Goal: Check status: Check status

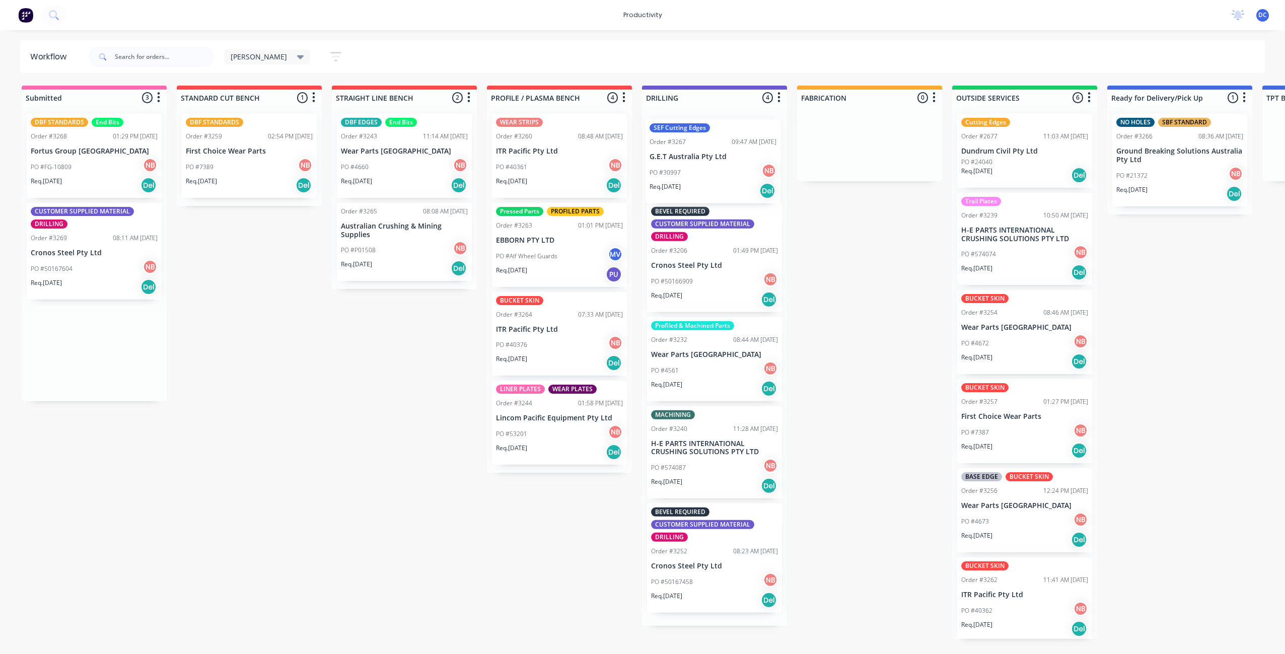
drag, startPoint x: 69, startPoint y: 143, endPoint x: 691, endPoint y: 148, distance: 621.6
click at [691, 148] on div "Submitted 3 Sort By Created date Required date Order number Customer name Most …" at bounding box center [832, 363] width 1680 height 554
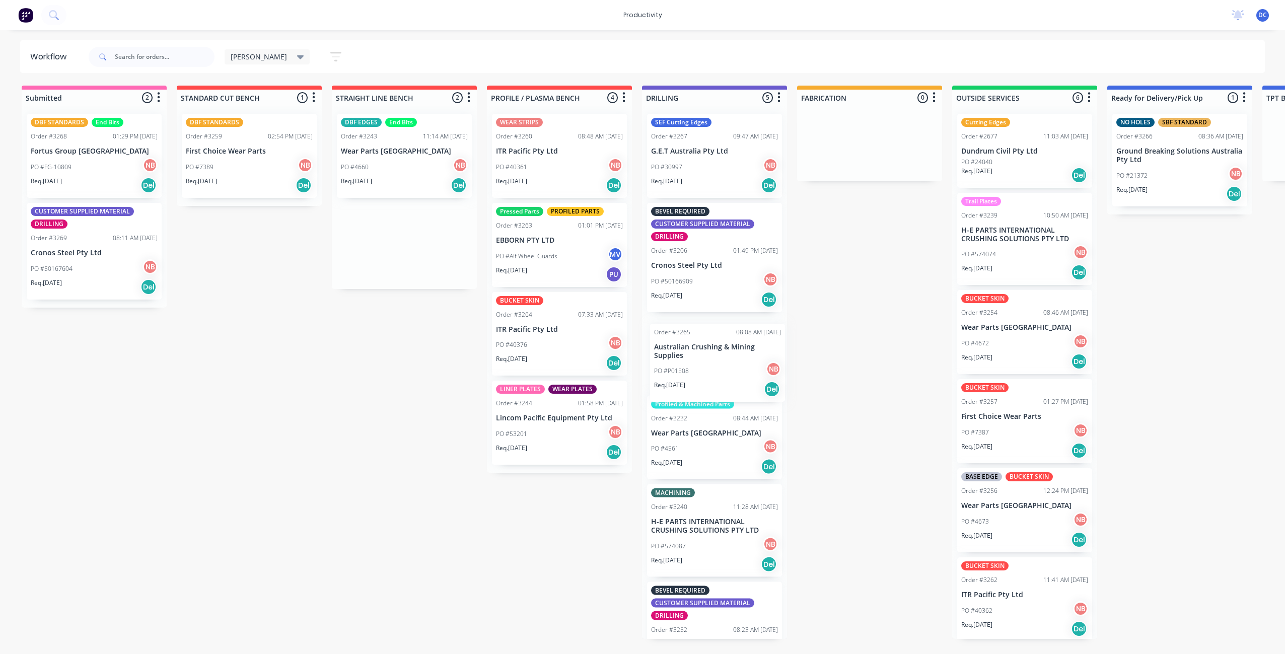
drag, startPoint x: 418, startPoint y: 270, endPoint x: 733, endPoint y: 391, distance: 338.2
click at [733, 391] on div "Submitted 2 Sort By Created date Required date Order number Customer name Most …" at bounding box center [832, 363] width 1680 height 554
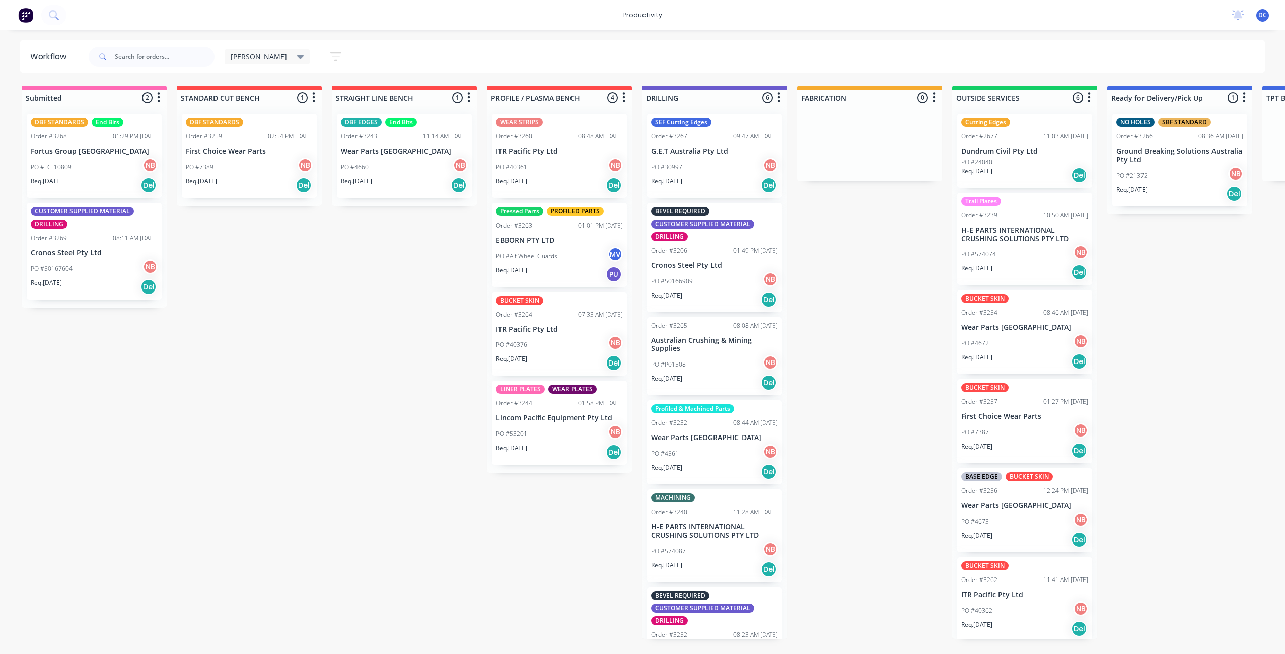
click at [332, 56] on icon "button" at bounding box center [336, 57] width 8 height 2
click at [272, 213] on div "Filter by labels" at bounding box center [281, 210] width 76 height 11
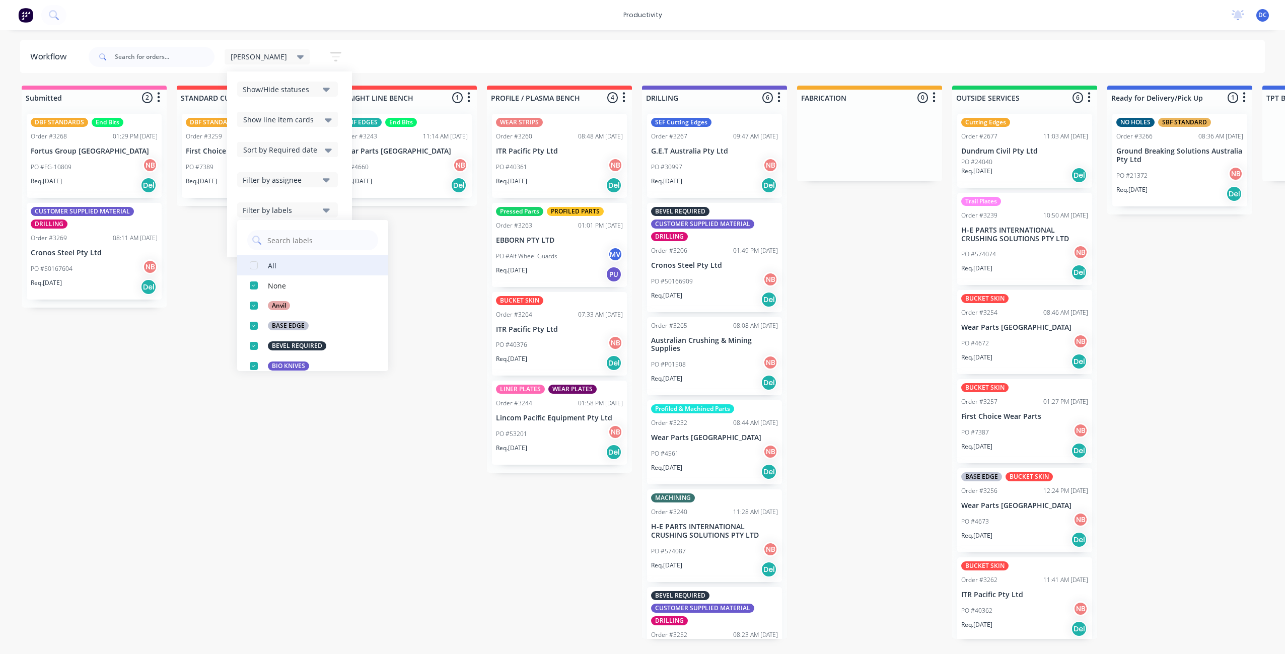
click at [259, 269] on button "All" at bounding box center [312, 265] width 151 height 20
click at [441, 328] on div "Submitted 2 Sort By Created date Required date Order number Customer name Most …" at bounding box center [832, 363] width 1680 height 554
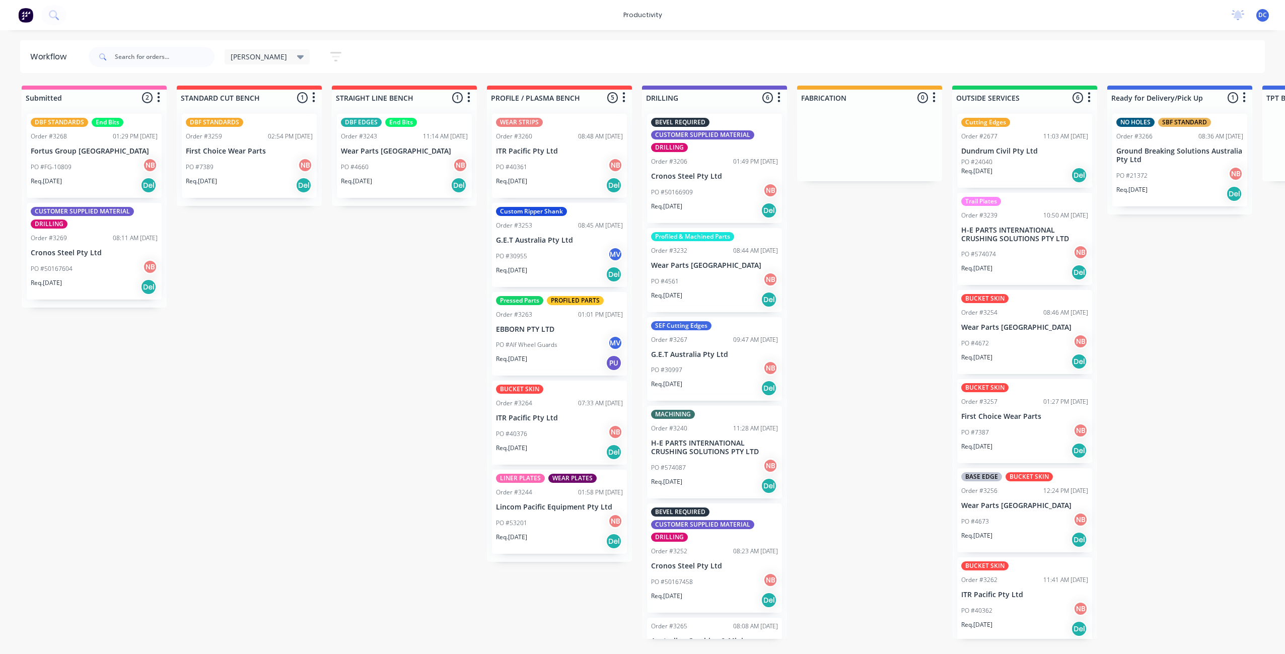
click at [330, 59] on icon "button" at bounding box center [335, 56] width 11 height 13
click at [272, 92] on div "Show/Hide statuses" at bounding box center [281, 89] width 76 height 11
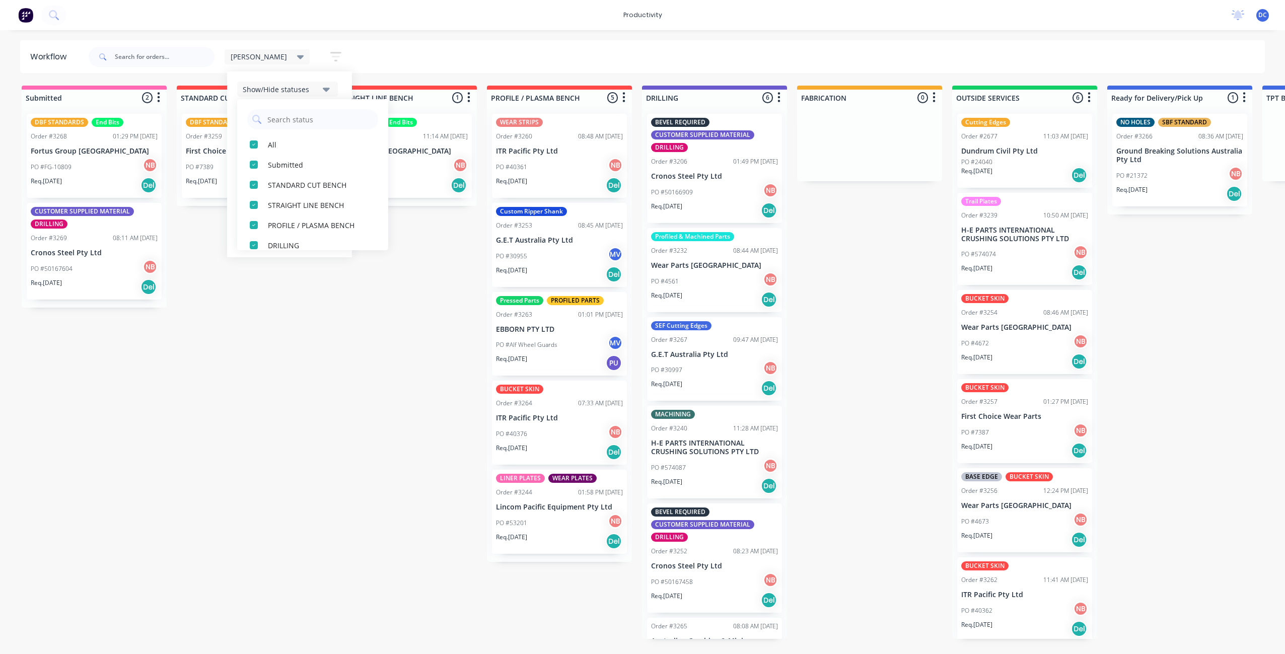
click at [323, 94] on icon "button" at bounding box center [326, 89] width 7 height 11
click at [271, 182] on div "Filter by assignee" at bounding box center [281, 180] width 76 height 11
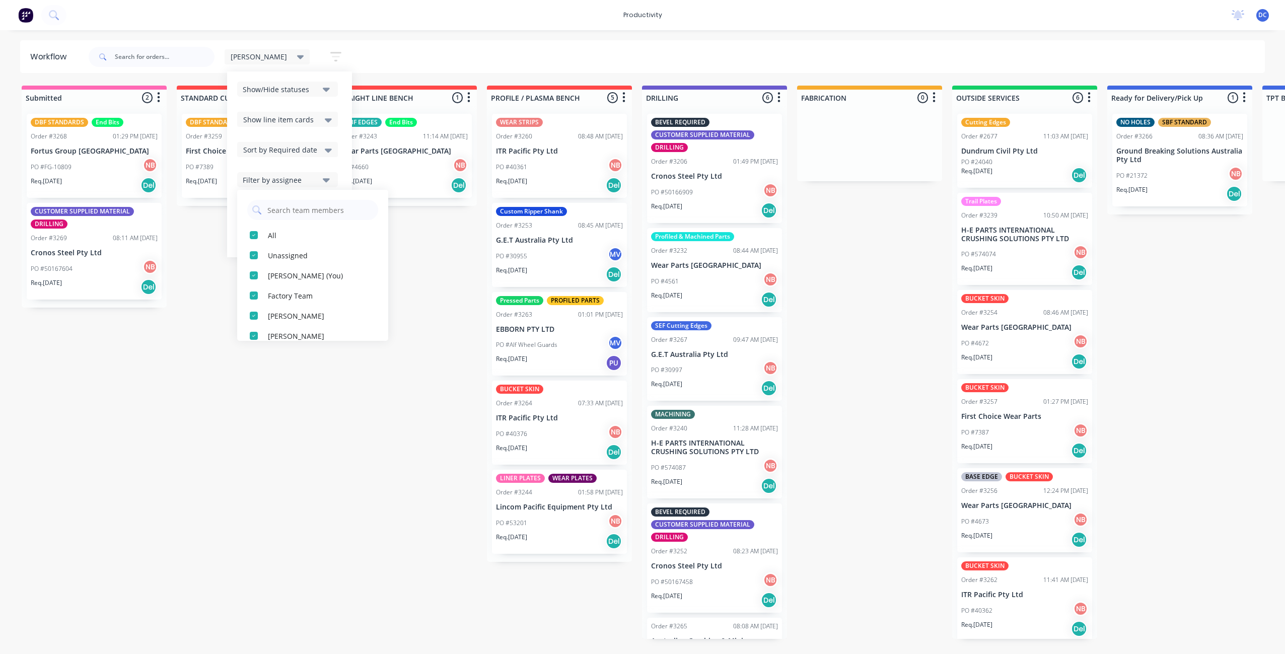
click at [401, 426] on div "Submitted 2 Sort By Created date Required date Order number Customer name Most …" at bounding box center [832, 363] width 1680 height 554
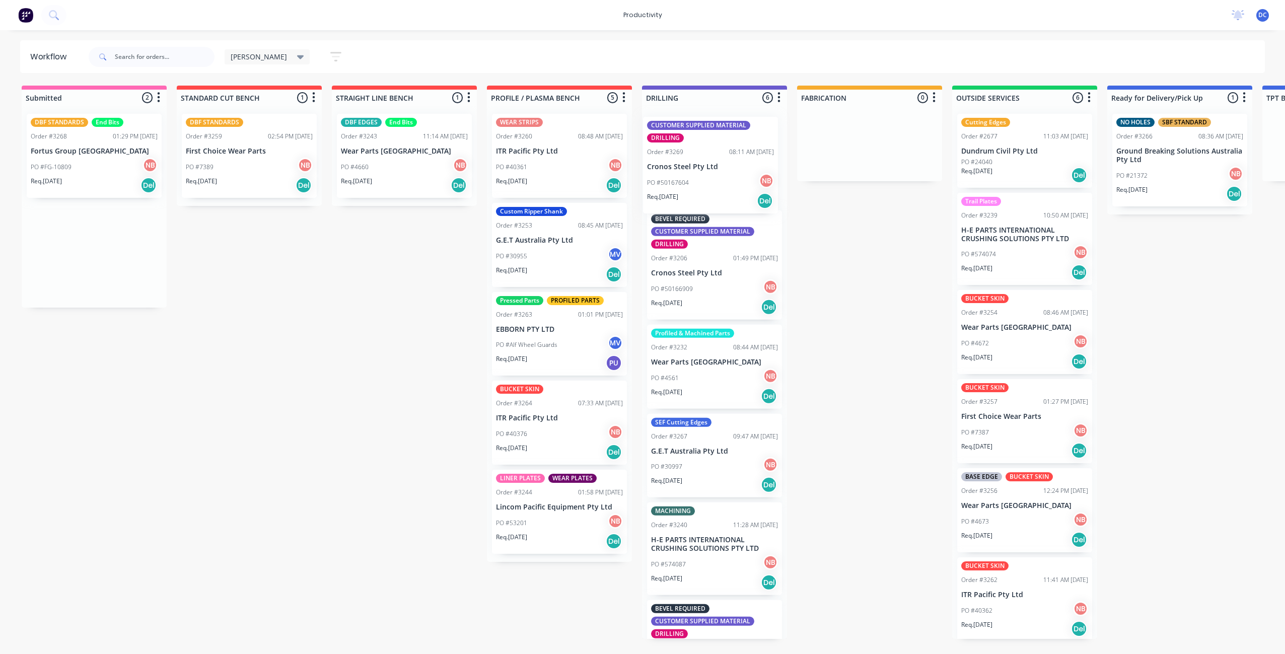
drag, startPoint x: 113, startPoint y: 284, endPoint x: 733, endPoint y: 197, distance: 626.6
click at [733, 197] on div "Submitted 2 Sort By Created date Required date Order number Customer name Most …" at bounding box center [832, 363] width 1680 height 554
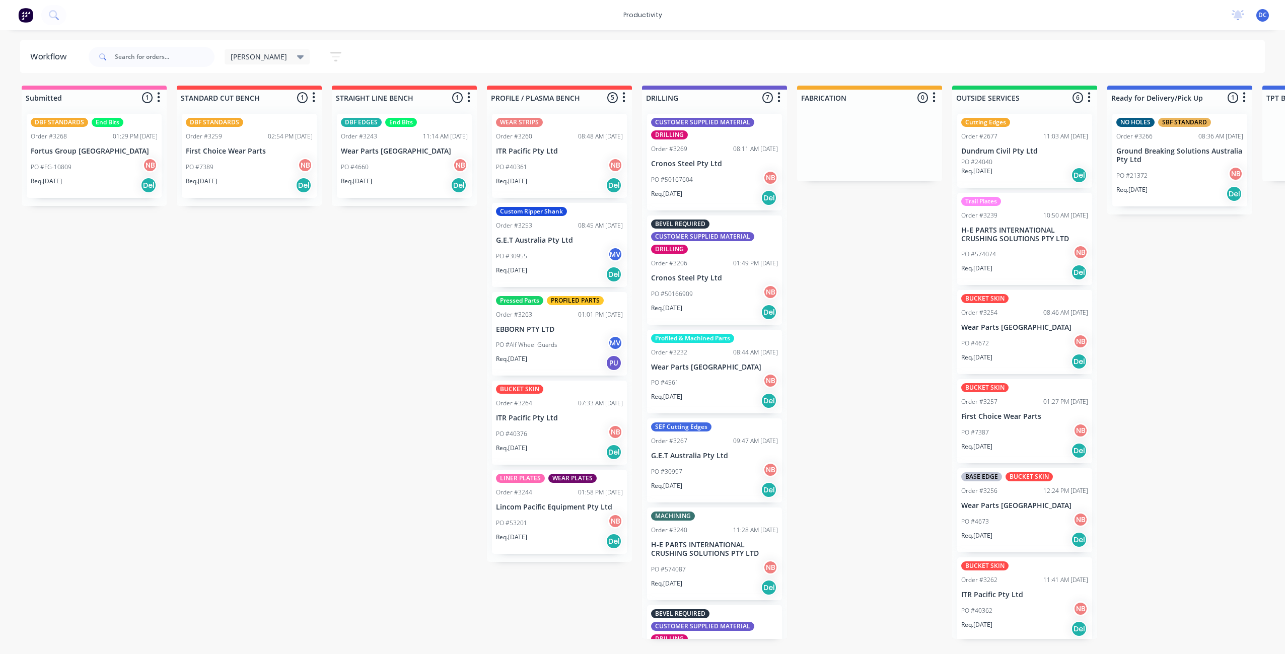
click at [94, 182] on div "Req. [DATE] Del" at bounding box center [94, 185] width 127 height 17
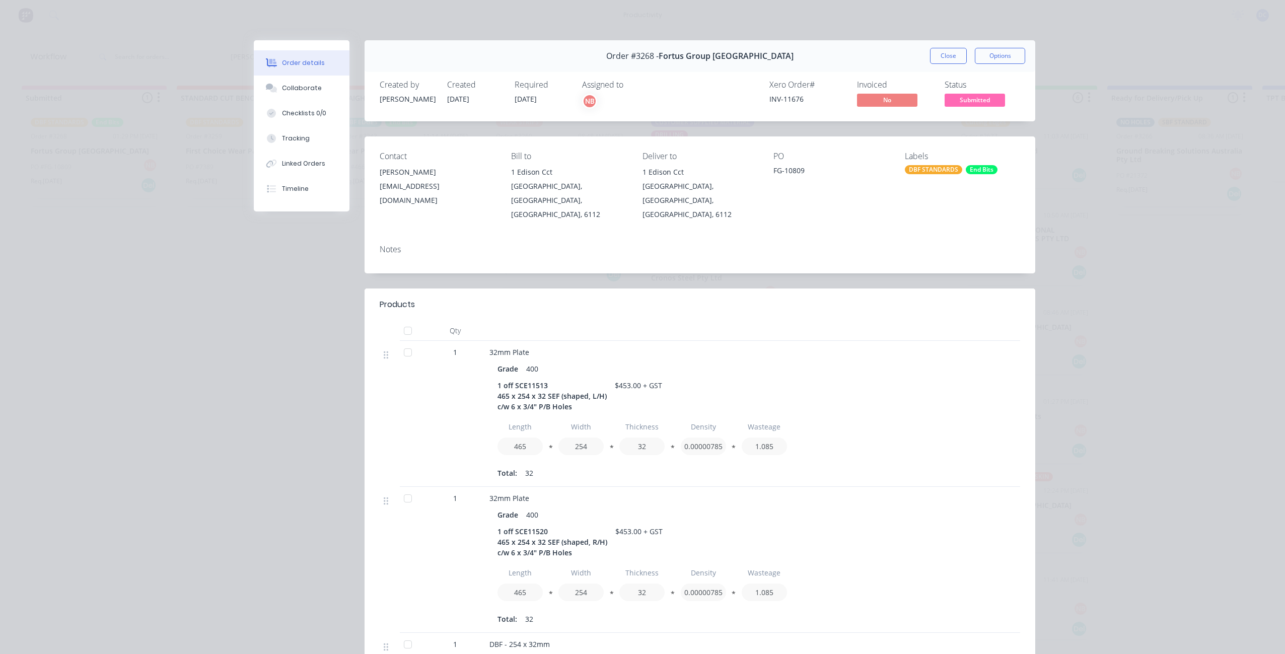
click at [938, 58] on button "Close" at bounding box center [948, 56] width 37 height 16
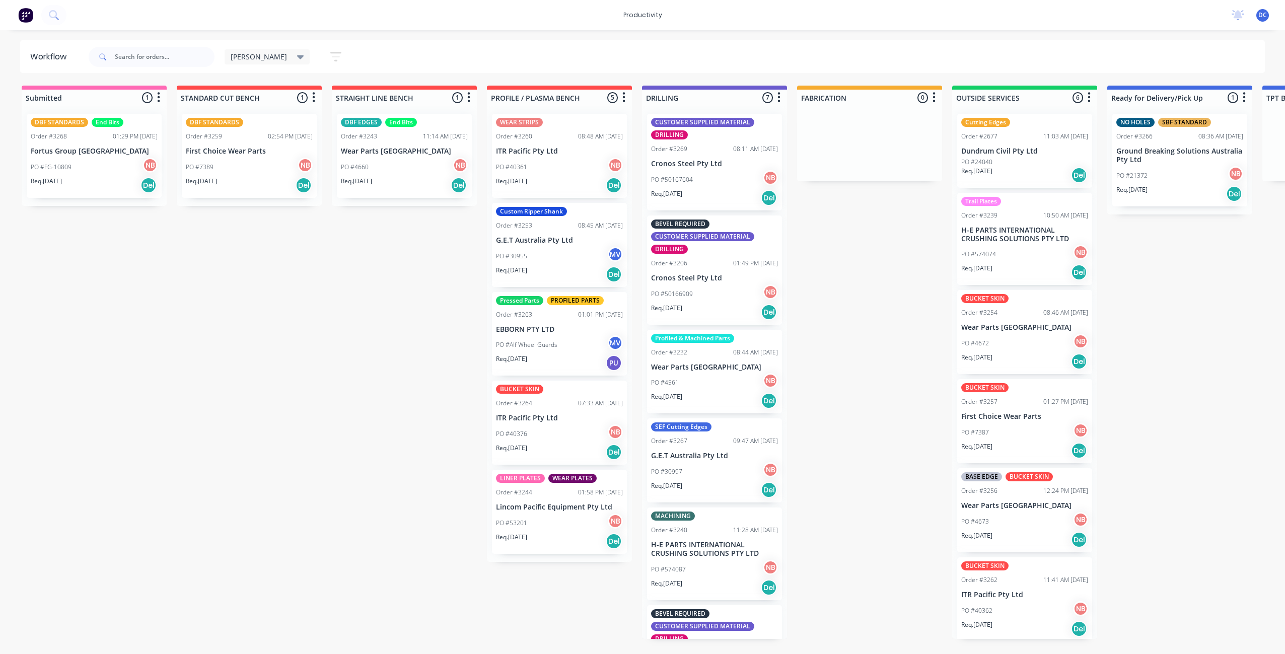
click at [239, 181] on div "Req. [DATE] Del" at bounding box center [249, 185] width 127 height 17
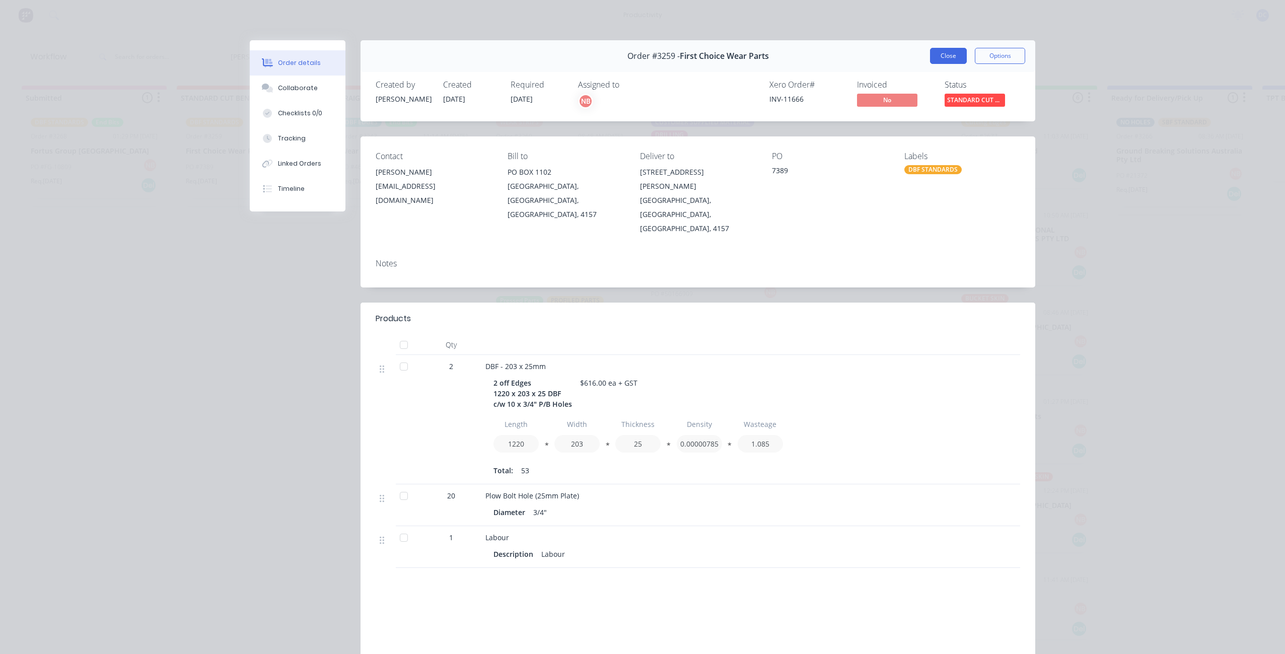
click at [950, 61] on button "Close" at bounding box center [948, 56] width 37 height 16
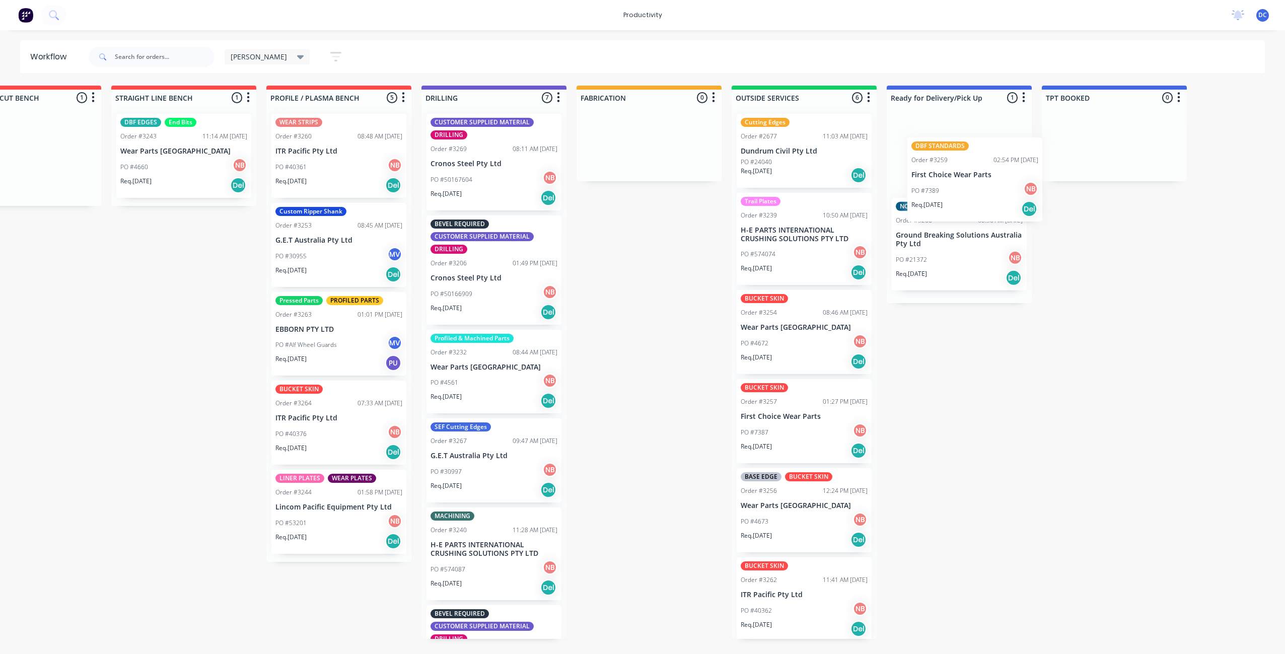
scroll to position [0, 224]
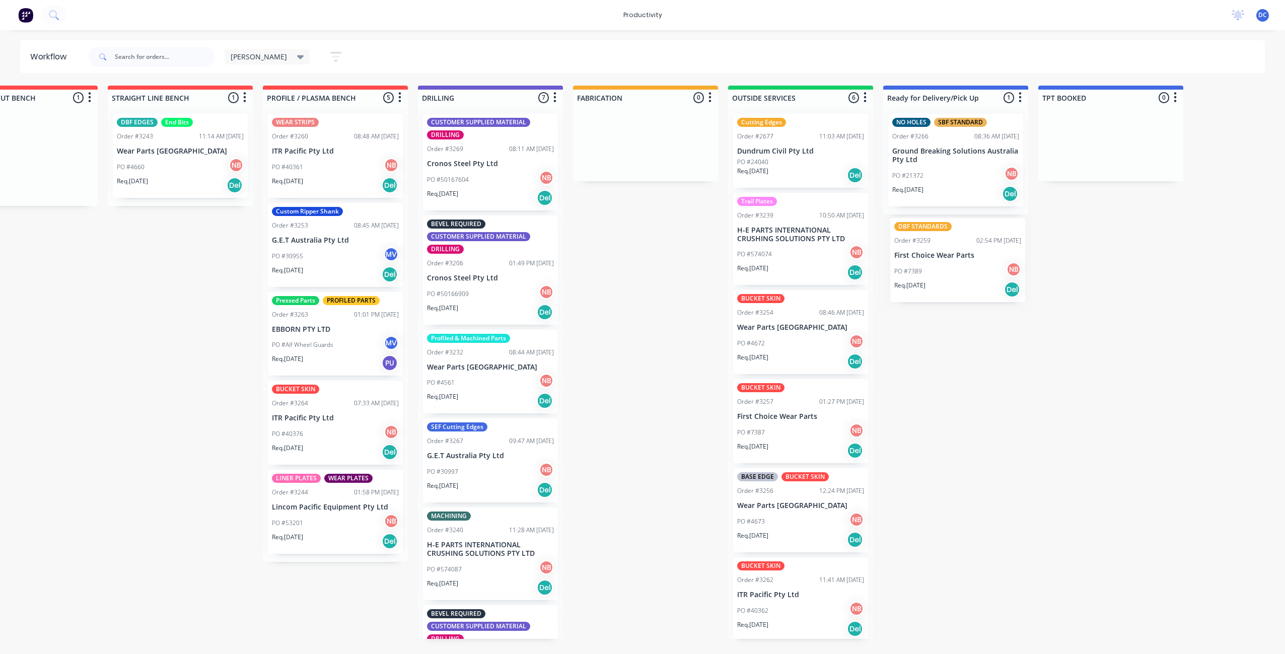
drag, startPoint x: 267, startPoint y: 188, endPoint x: 982, endPoint y: 286, distance: 721.3
click at [982, 287] on div "Submitted 1 Sort By Created date Required date Order number Customer name Most …" at bounding box center [608, 363] width 1680 height 554
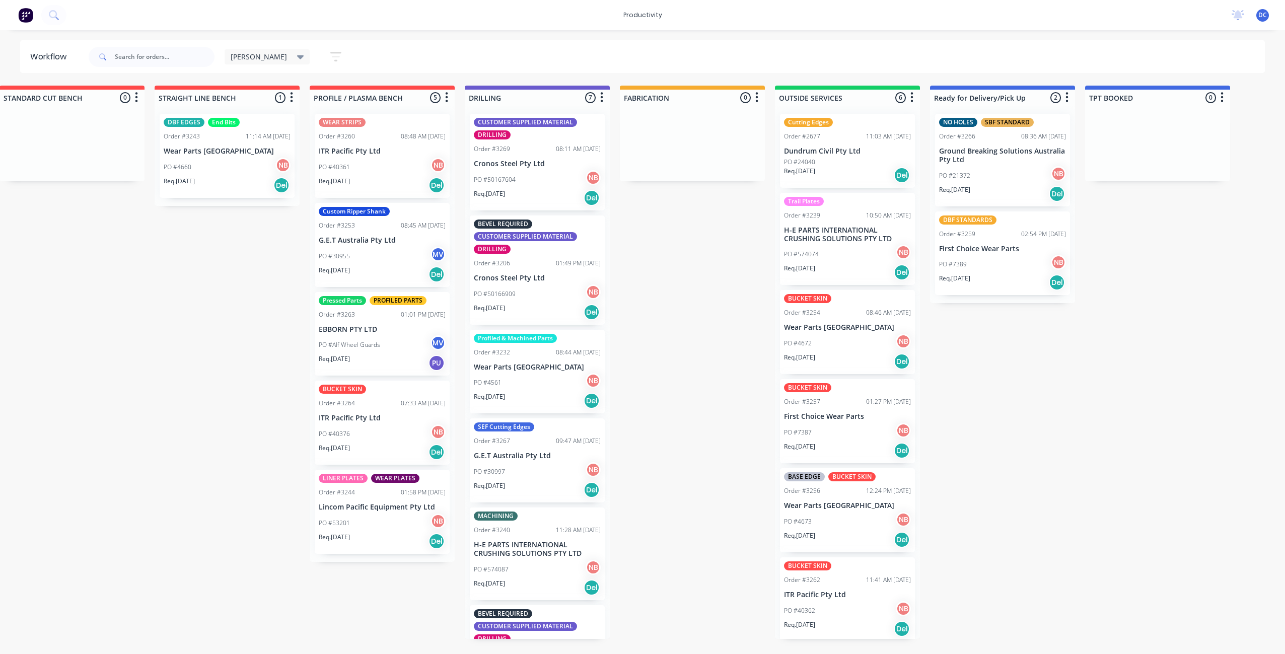
scroll to position [0, 0]
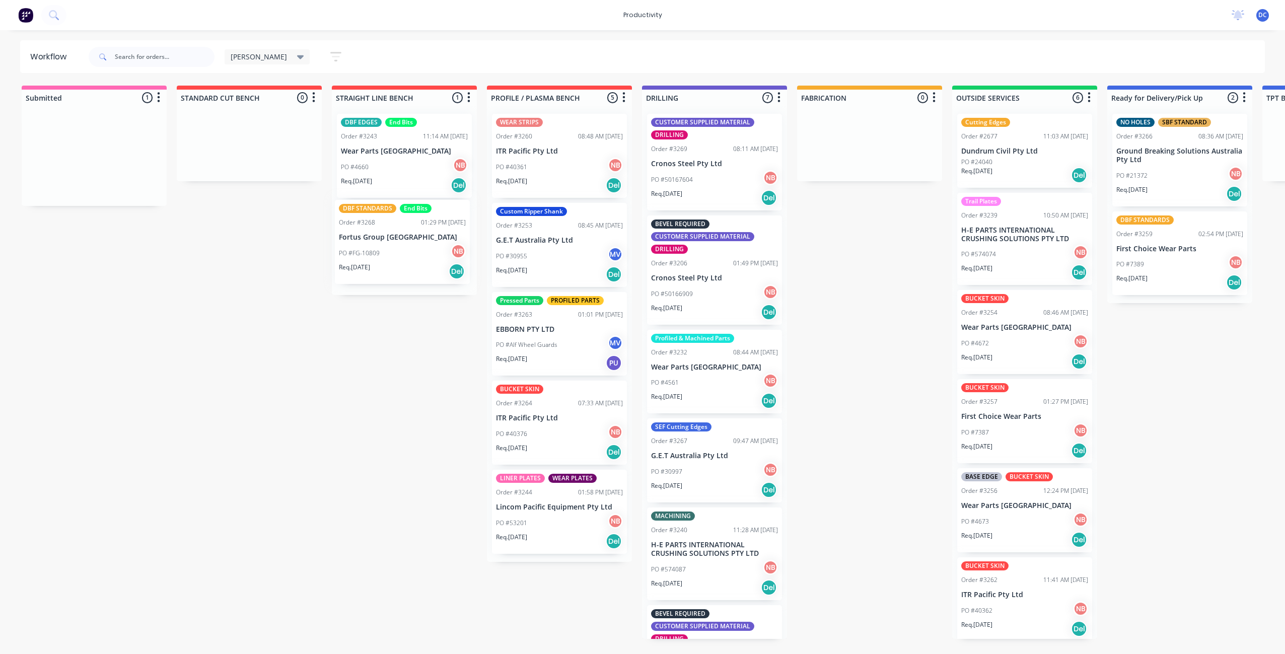
drag, startPoint x: 67, startPoint y: 173, endPoint x: 378, endPoint y: 260, distance: 322.8
click at [378, 260] on div "Submitted 1 Sort By Created date Required date Order number Customer name Most …" at bounding box center [832, 363] width 1680 height 554
click at [384, 168] on div "PO #4660 NB" at bounding box center [404, 167] width 127 height 19
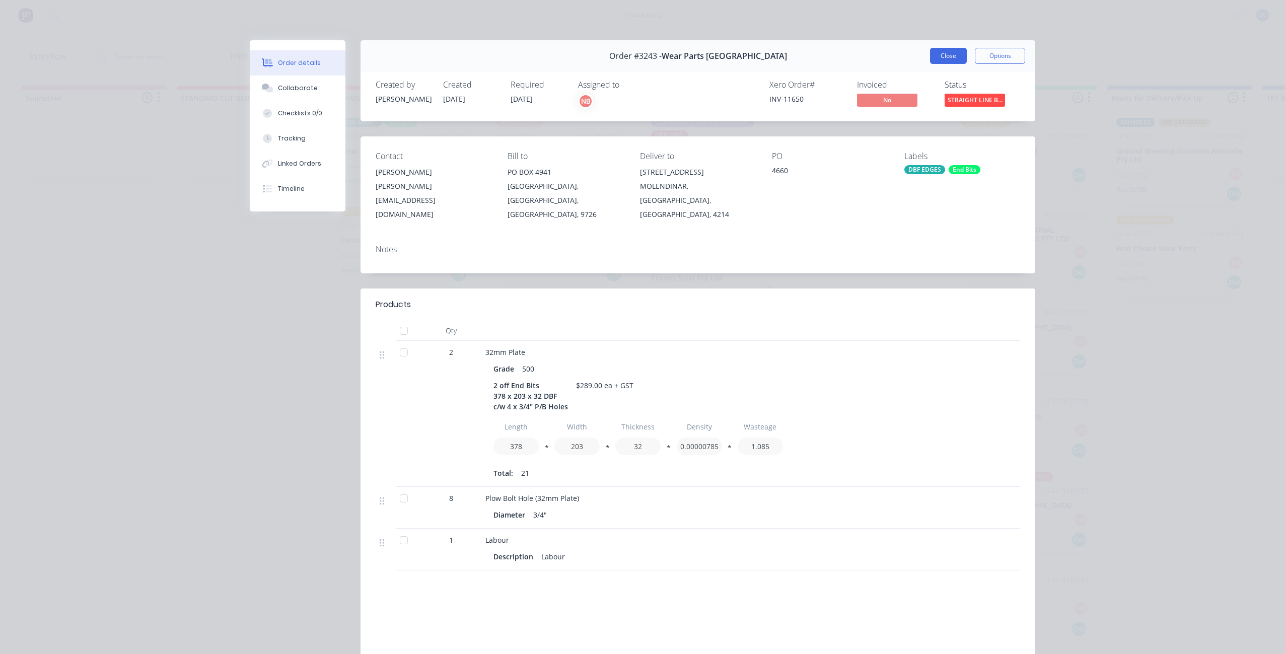
click at [953, 55] on button "Close" at bounding box center [948, 56] width 37 height 16
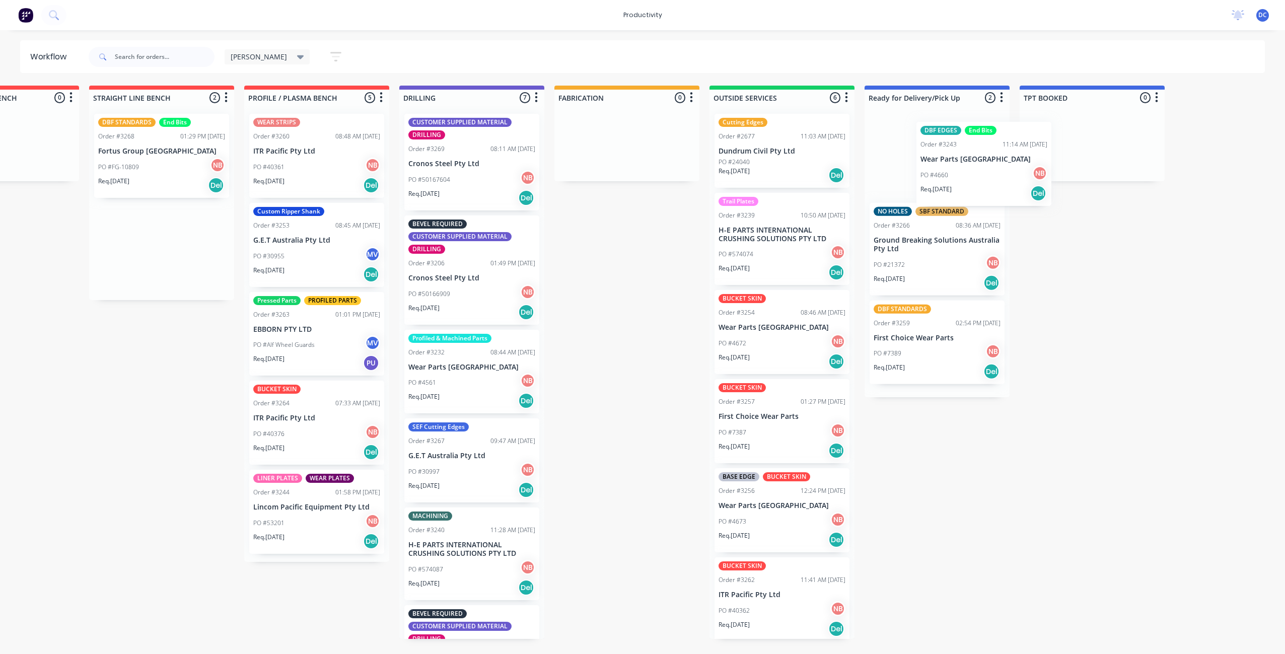
scroll to position [0, 244]
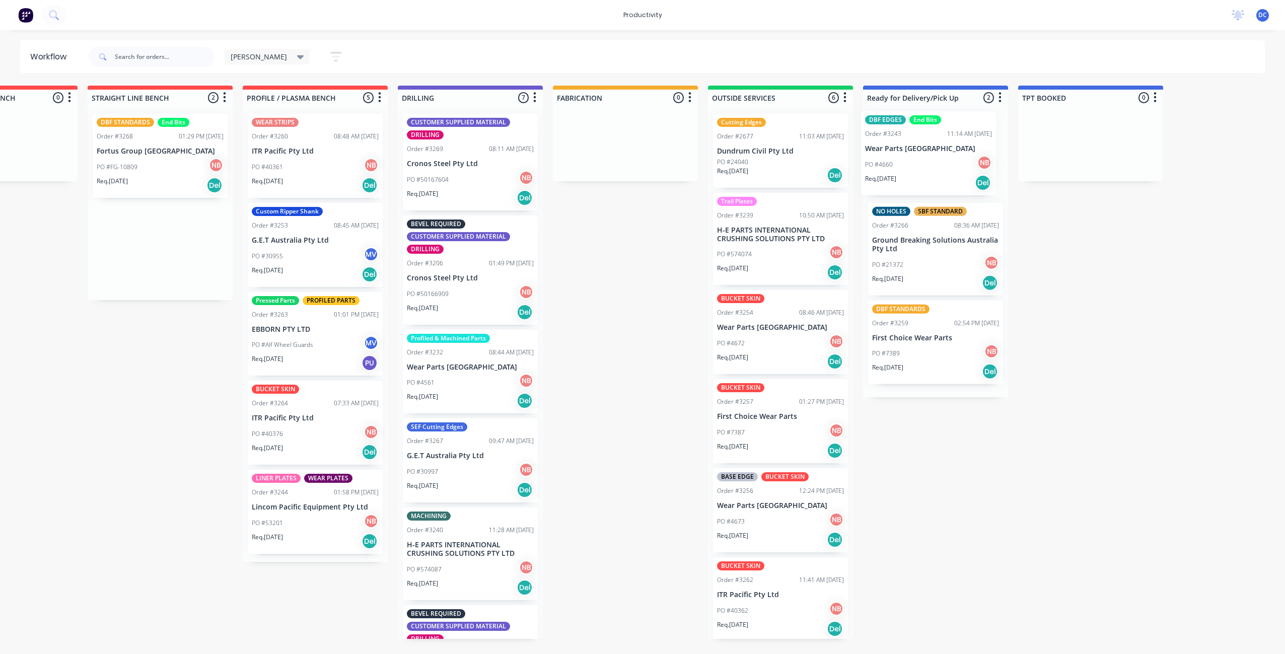
drag, startPoint x: 392, startPoint y: 155, endPoint x: 918, endPoint y: 152, distance: 525.9
click at [918, 152] on div "Submitted 0 Sort By Created date Required date Order number Customer name Most …" at bounding box center [588, 363] width 1680 height 554
click at [965, 158] on div "PO #4660 NB" at bounding box center [935, 167] width 127 height 19
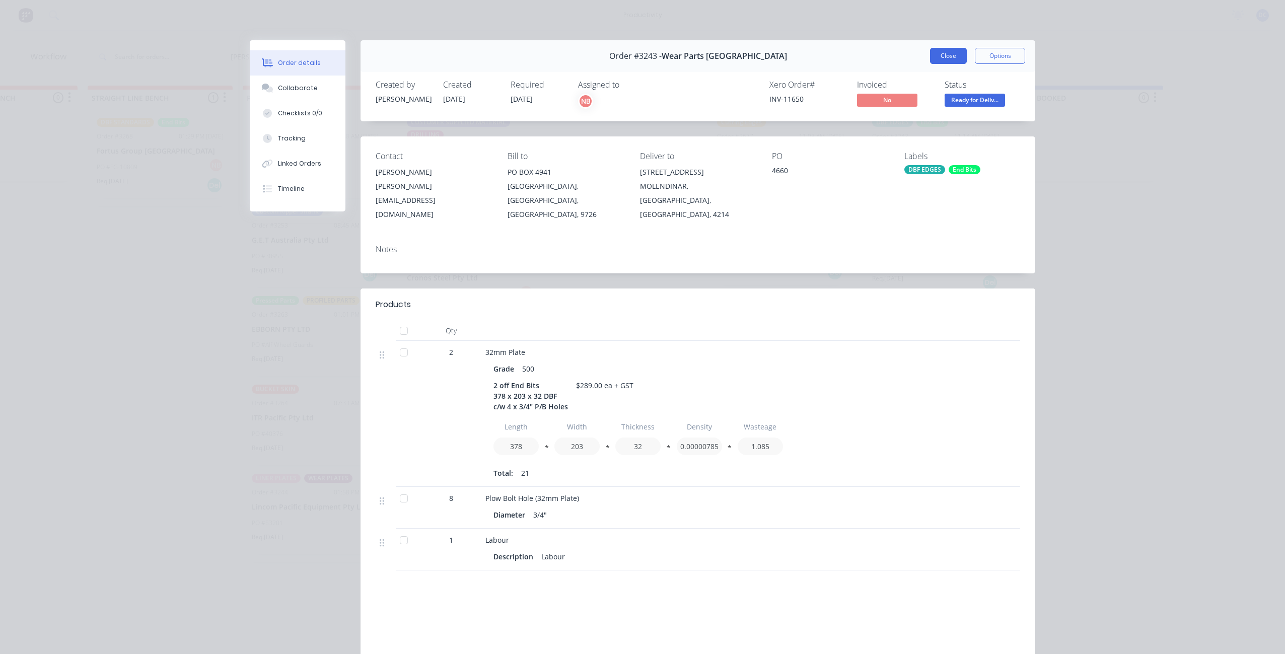
click at [949, 52] on button "Close" at bounding box center [948, 56] width 37 height 16
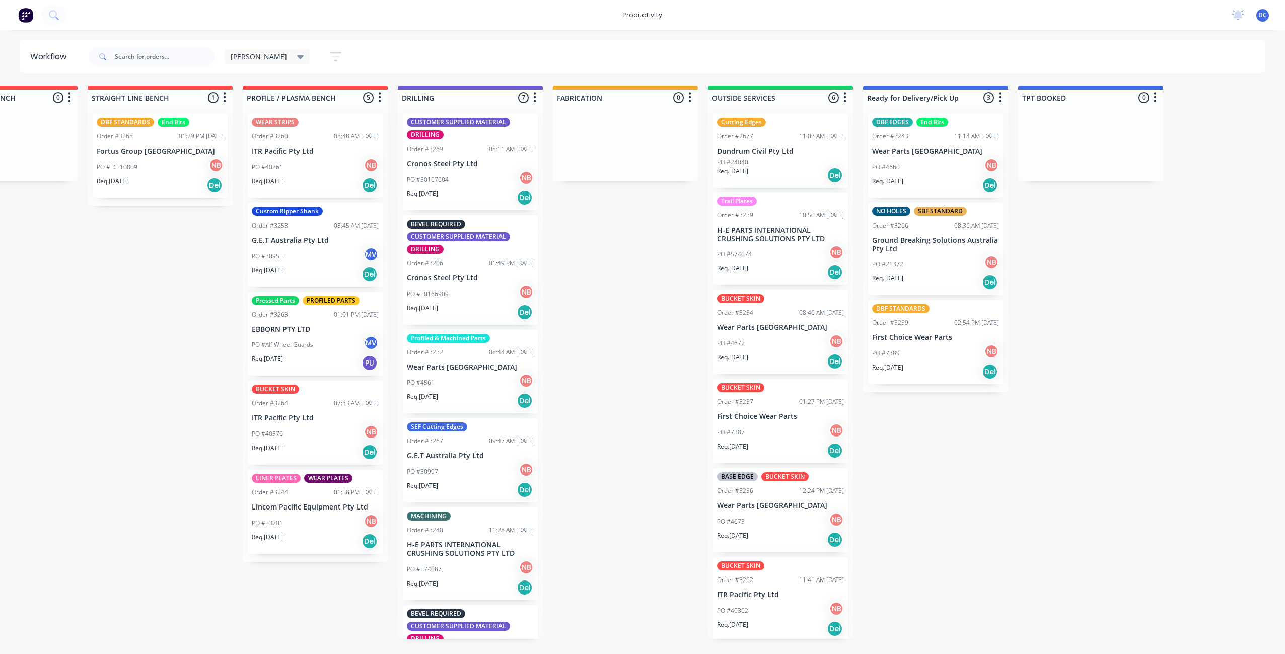
scroll to position [0, 244]
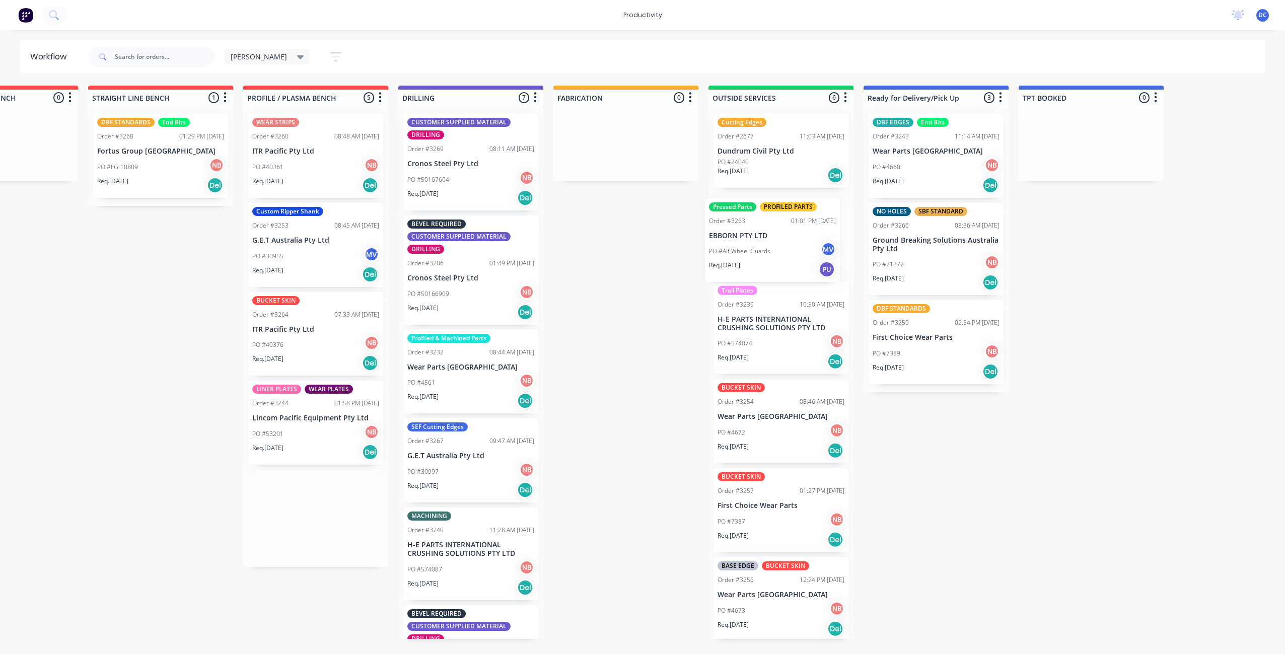
drag, startPoint x: 307, startPoint y: 346, endPoint x: 768, endPoint y: 251, distance: 470.0
click at [768, 251] on div "Submitted 0 Sort By Created date Required date Order number Customer name Most …" at bounding box center [589, 363] width 1680 height 554
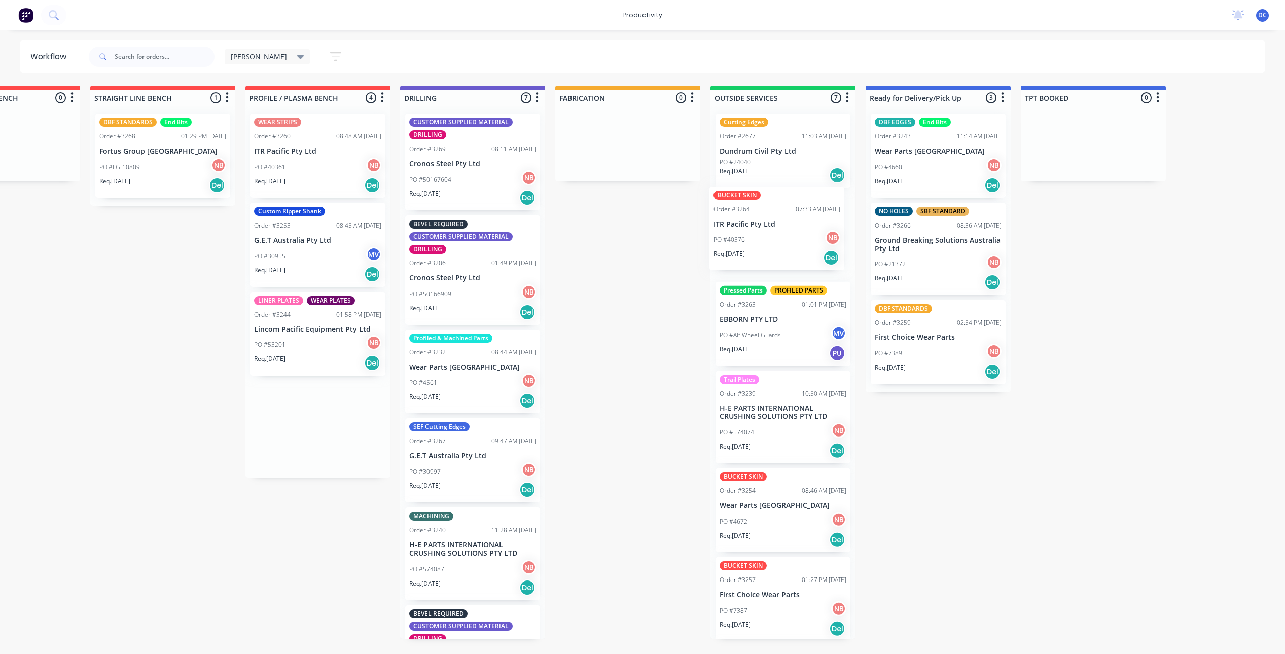
drag, startPoint x: 306, startPoint y: 340, endPoint x: 770, endPoint y: 235, distance: 475.7
click at [770, 235] on div "Submitted 0 Sort By Created date Required date Order number Customer name Most …" at bounding box center [591, 363] width 1680 height 554
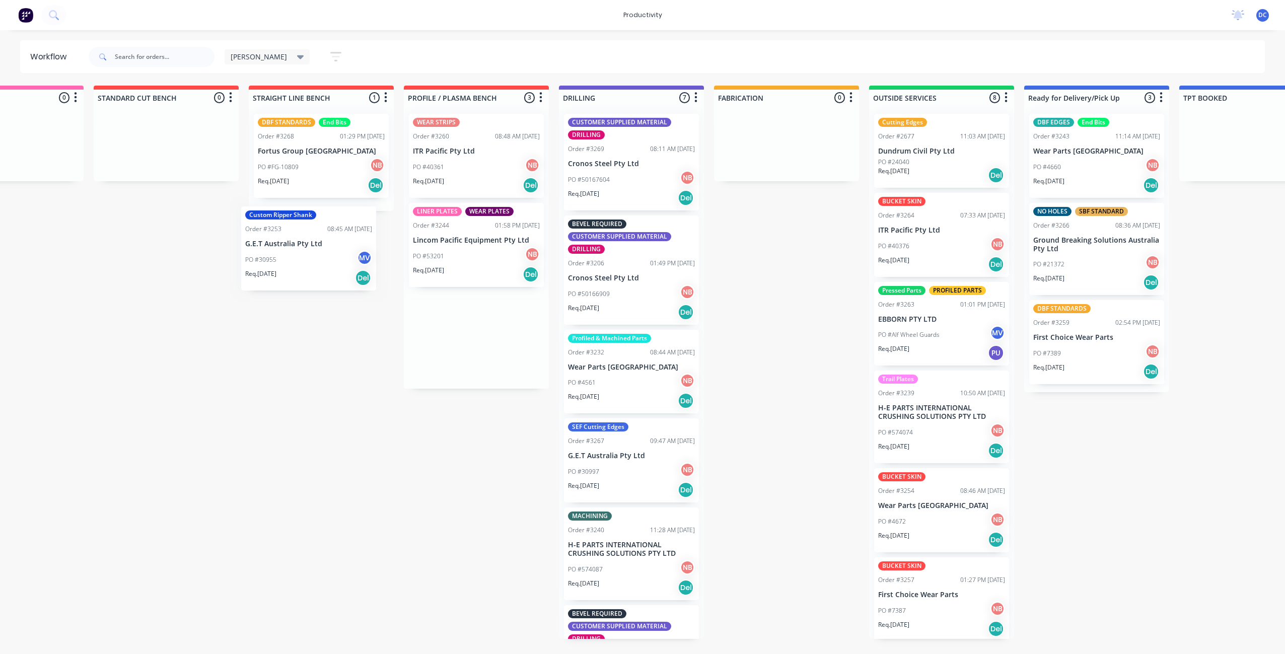
scroll to position [0, 76]
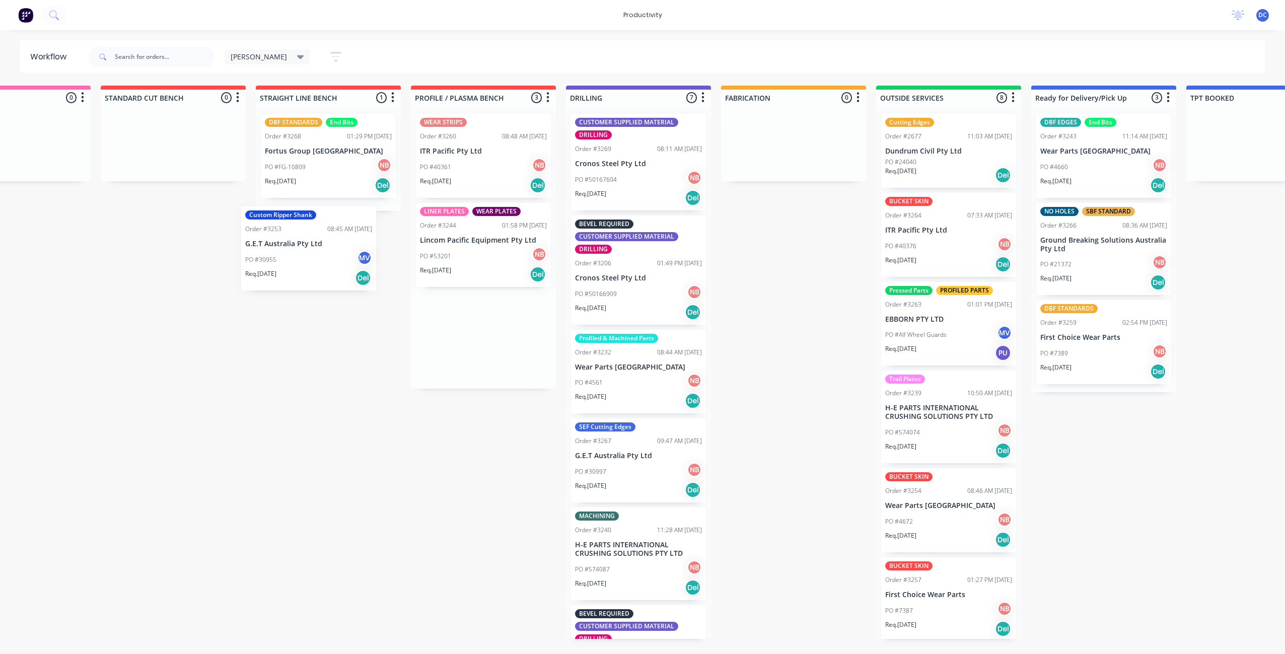
click at [271, 276] on div "Submitted 0 Sort By Created date Required date Order number Customer name Most …" at bounding box center [756, 363] width 1680 height 554
drag, startPoint x: 456, startPoint y: 256, endPoint x: 305, endPoint y: 249, distance: 151.2
click at [305, 249] on div "Submitted 0 Sort By Created date Required date Order number Customer name Most …" at bounding box center [757, 363] width 1680 height 554
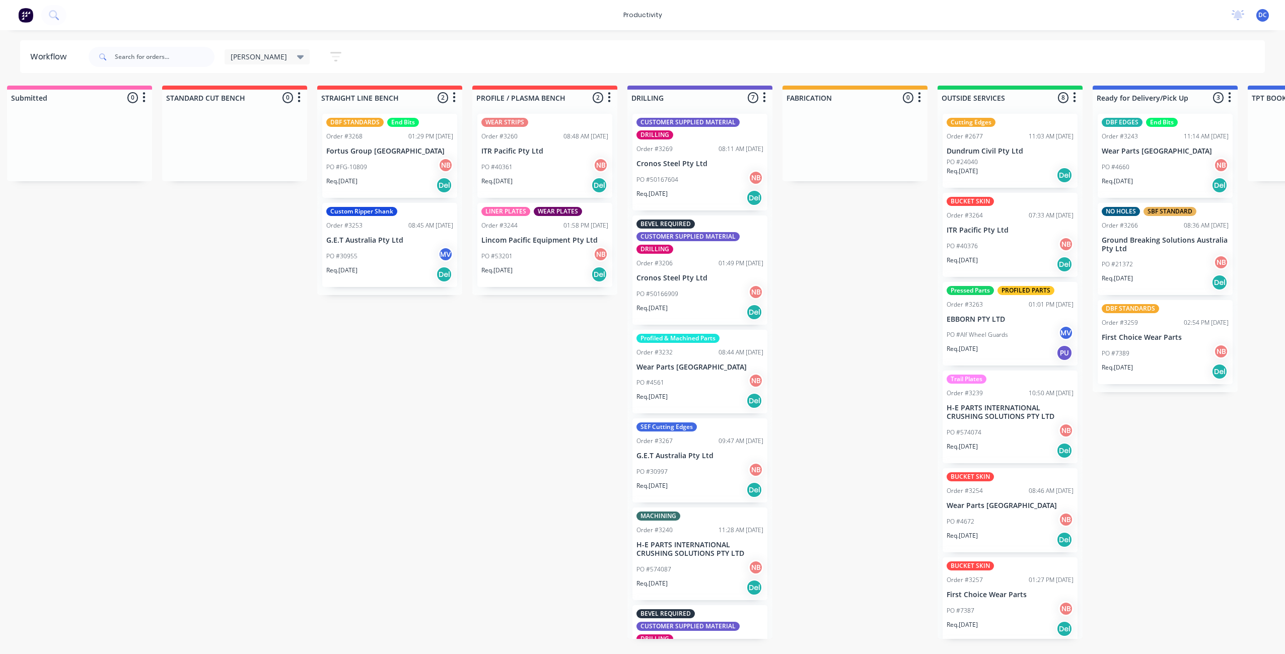
scroll to position [0, 0]
